Goal: Information Seeking & Learning: Learn about a topic

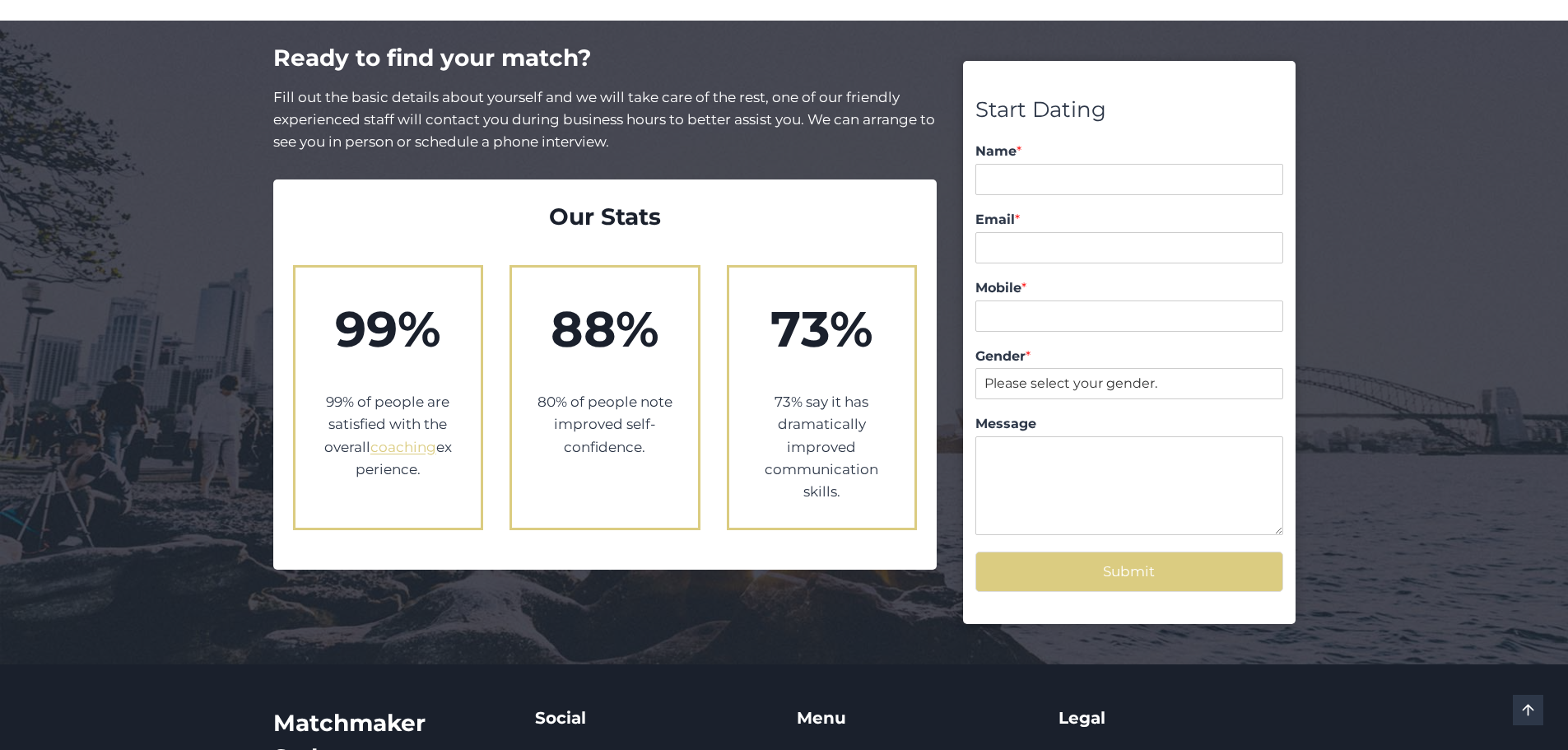
scroll to position [2799, 0]
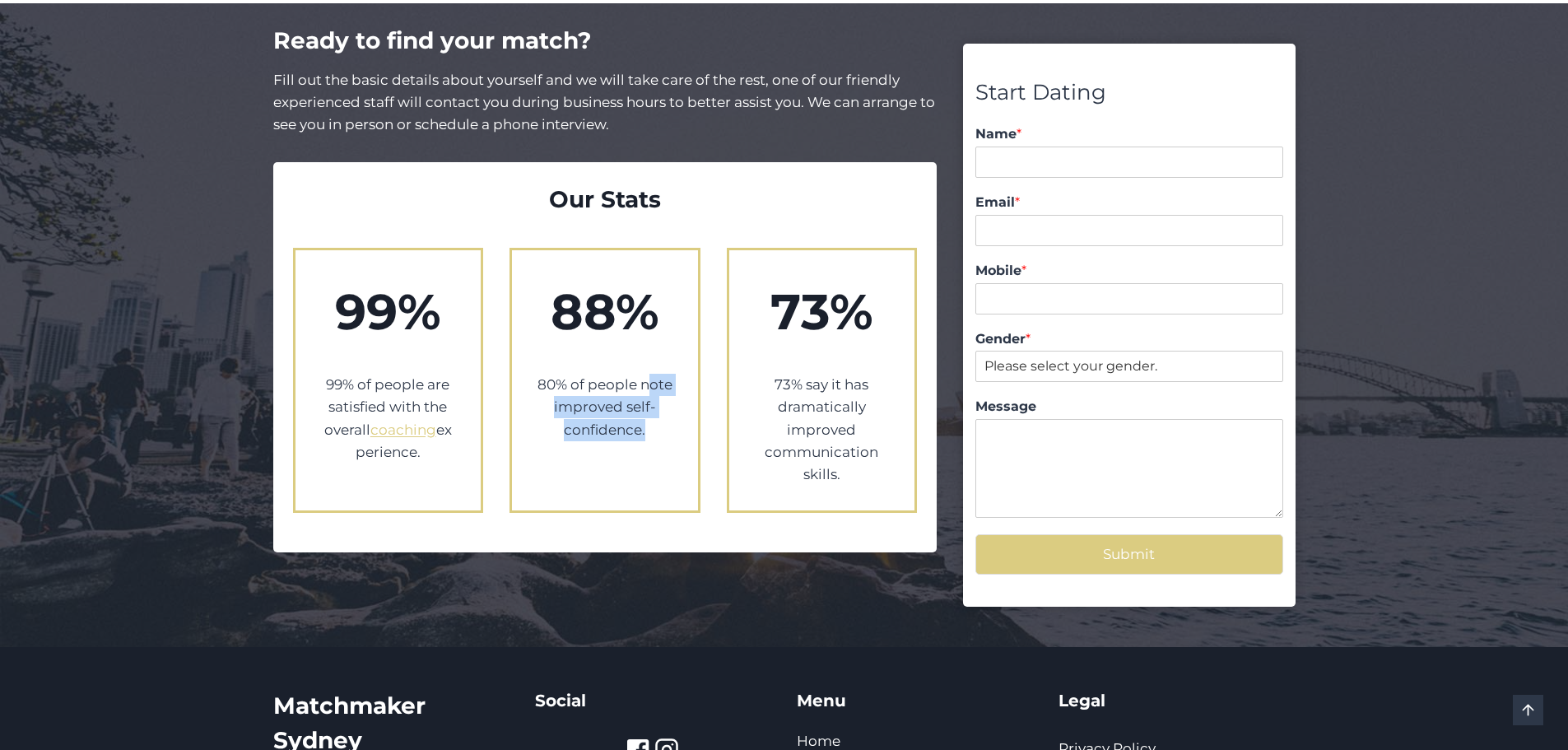
drag, startPoint x: 653, startPoint y: 356, endPoint x: 657, endPoint y: 390, distance: 34.2
click at [657, 390] on p "80% of people note improved self-confidence." at bounding box center [605, 408] width 136 height 68
click at [628, 442] on div "88% 80% of people note improved self-confidence." at bounding box center [605, 380] width 191 height 265
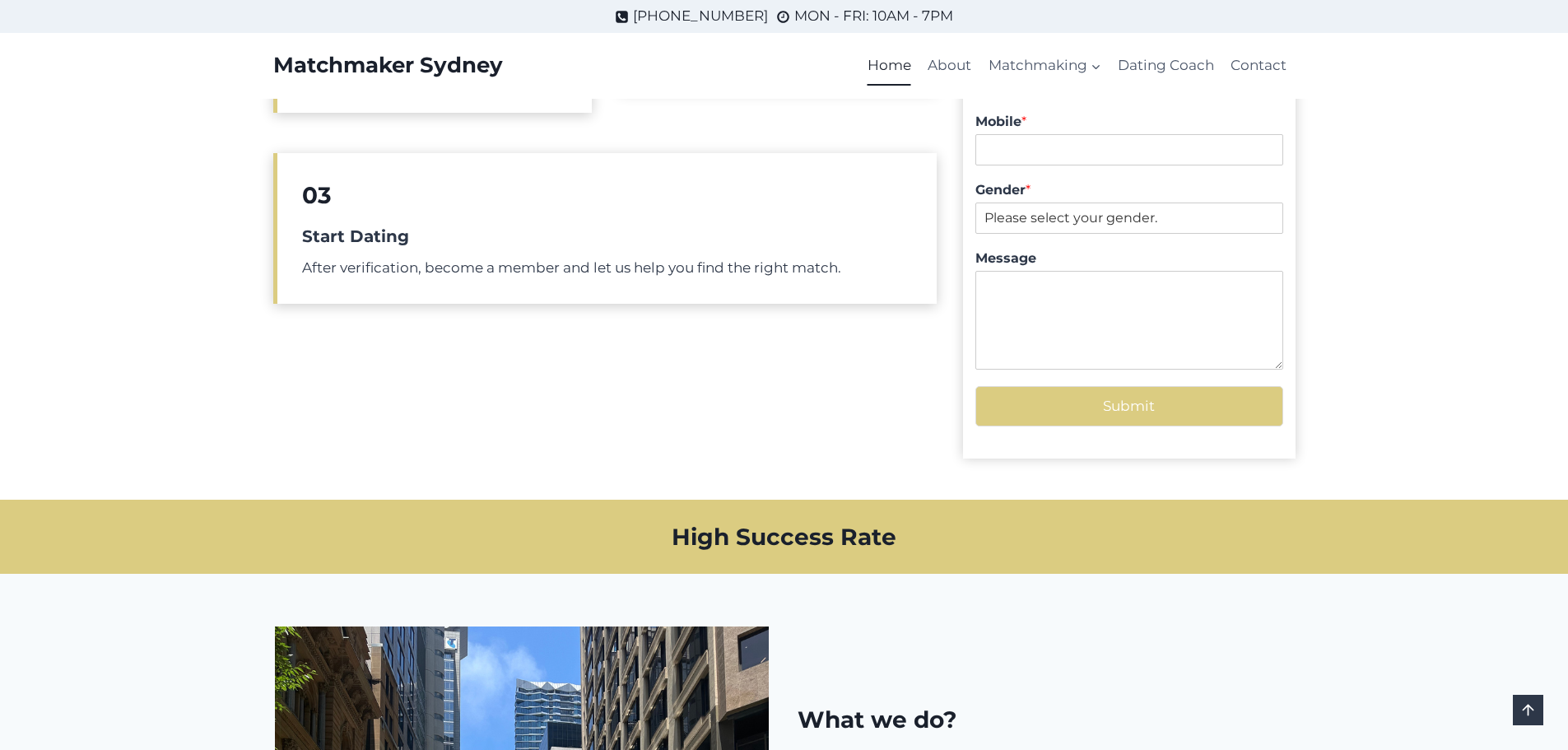
scroll to position [0, 0]
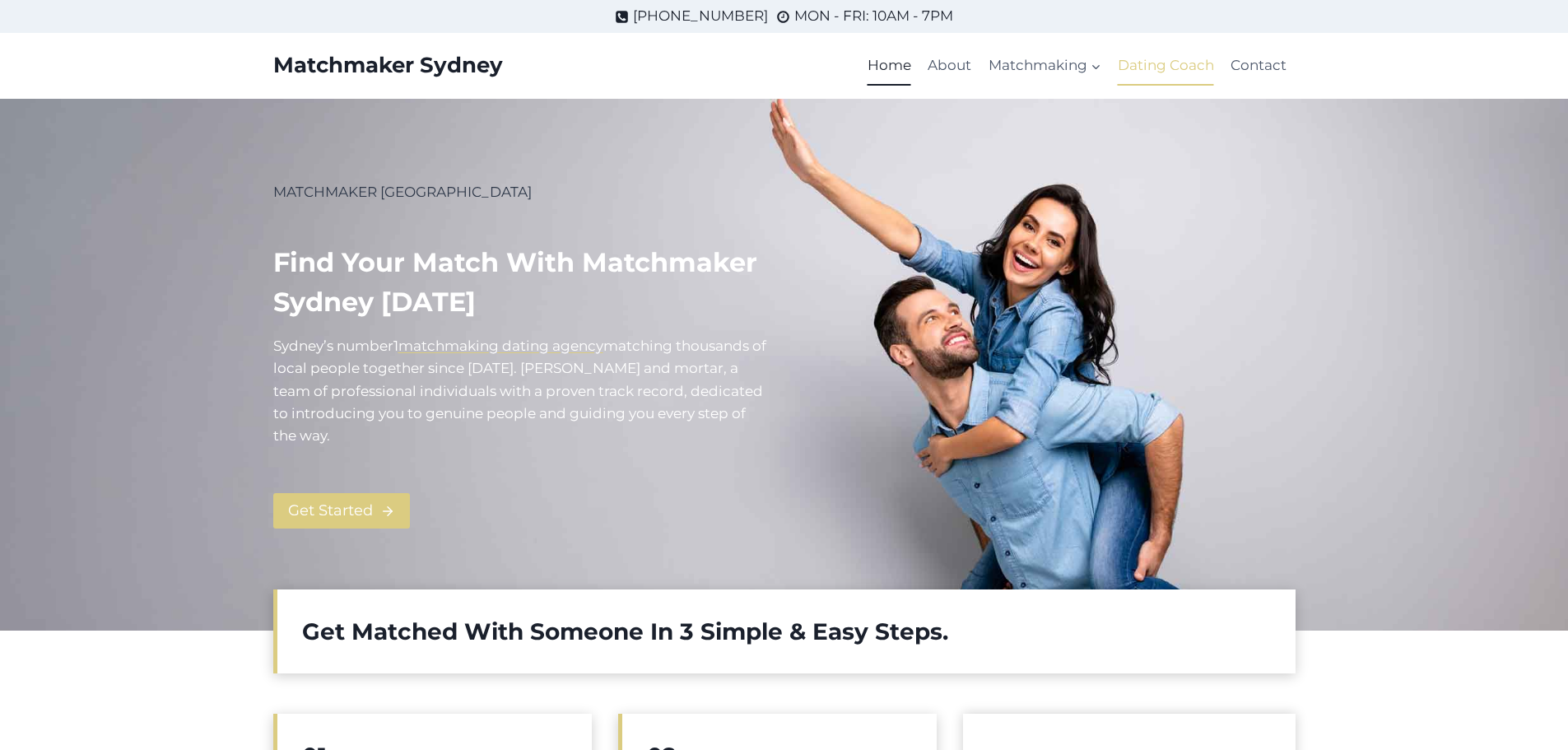
click at [1199, 70] on link "Dating Coach" at bounding box center [1166, 66] width 112 height 40
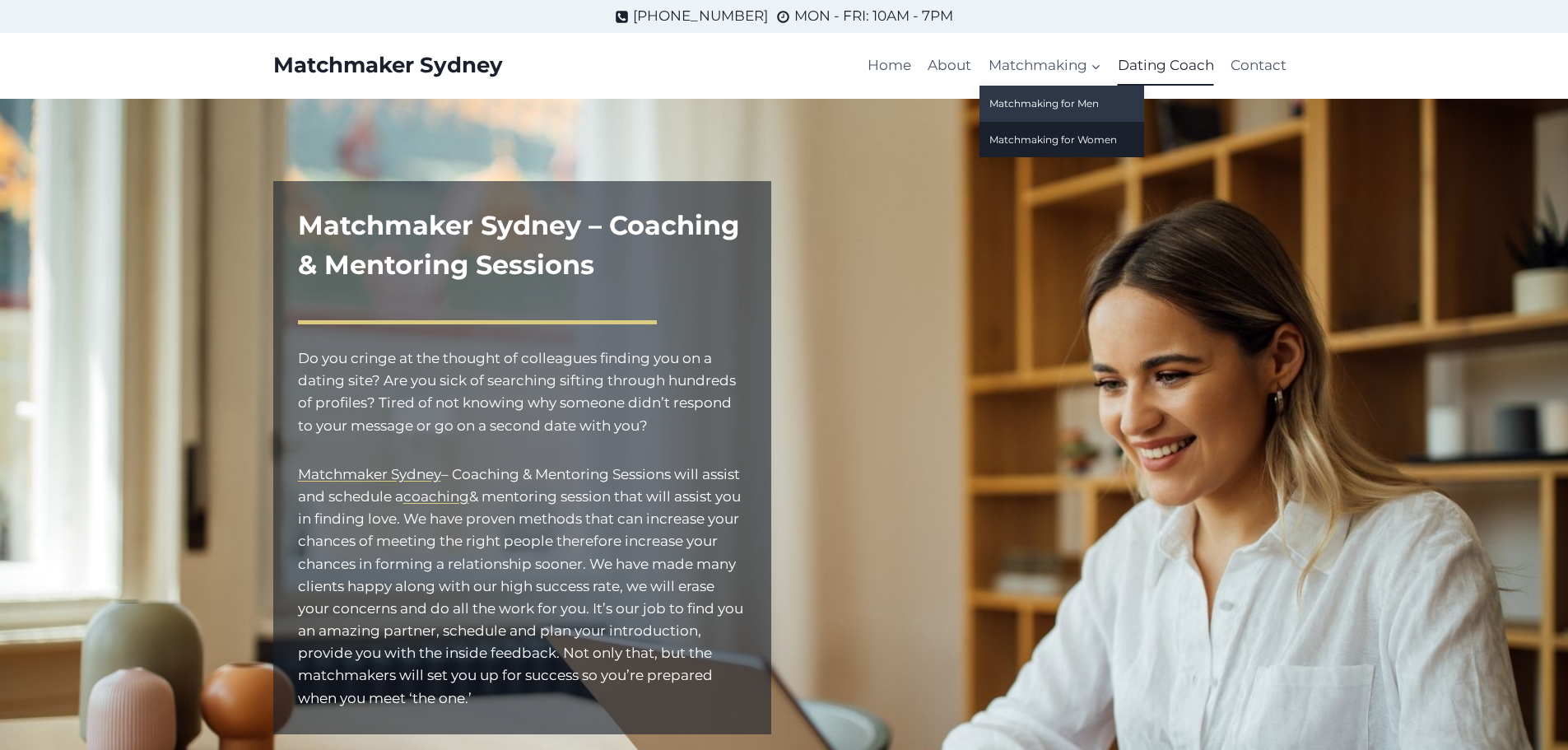
click at [1090, 102] on link "Matchmaking for Men" at bounding box center [1063, 103] width 165 height 36
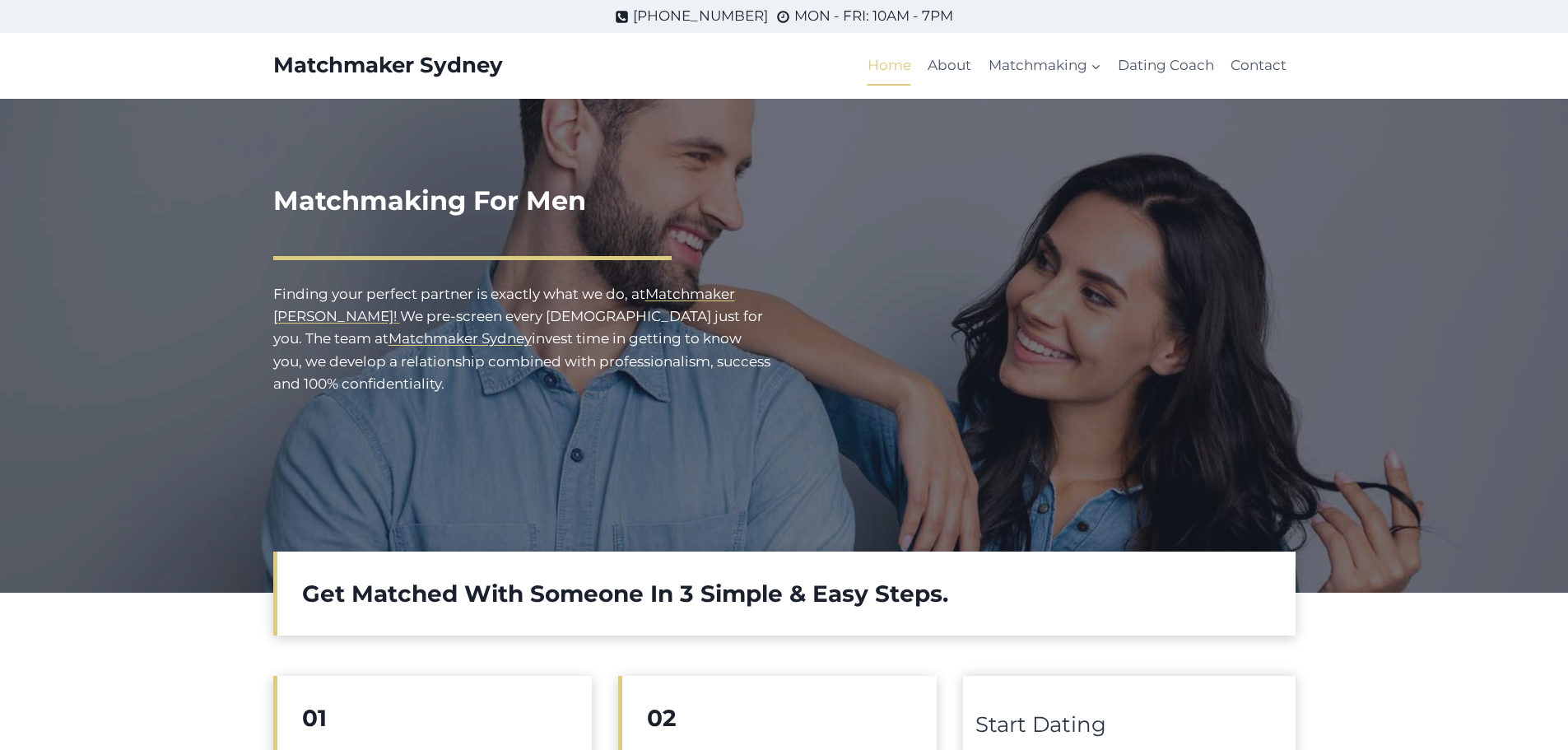
click at [884, 67] on link "Home" at bounding box center [889, 66] width 60 height 40
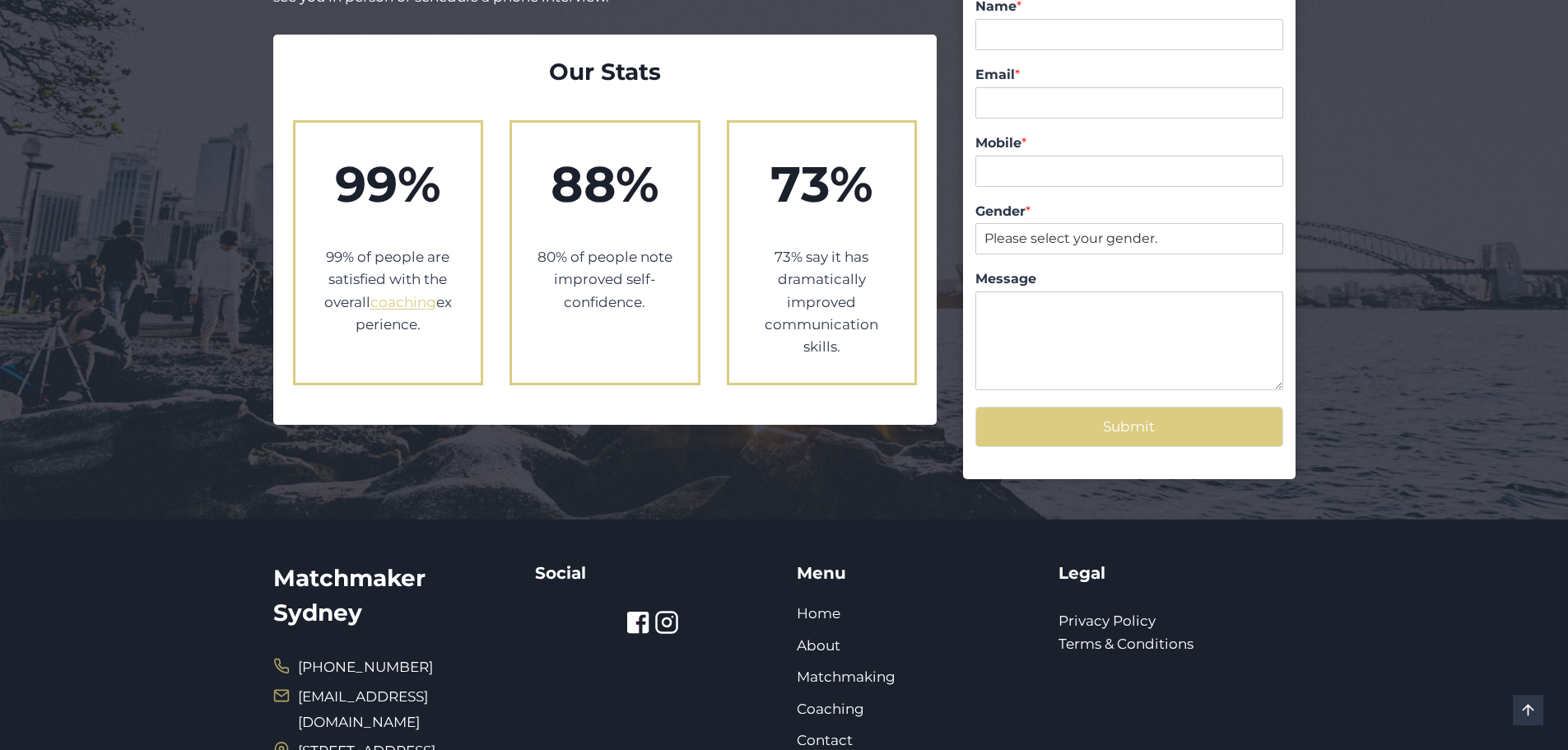
scroll to position [3042, 0]
